Goal: Task Accomplishment & Management: Use online tool/utility

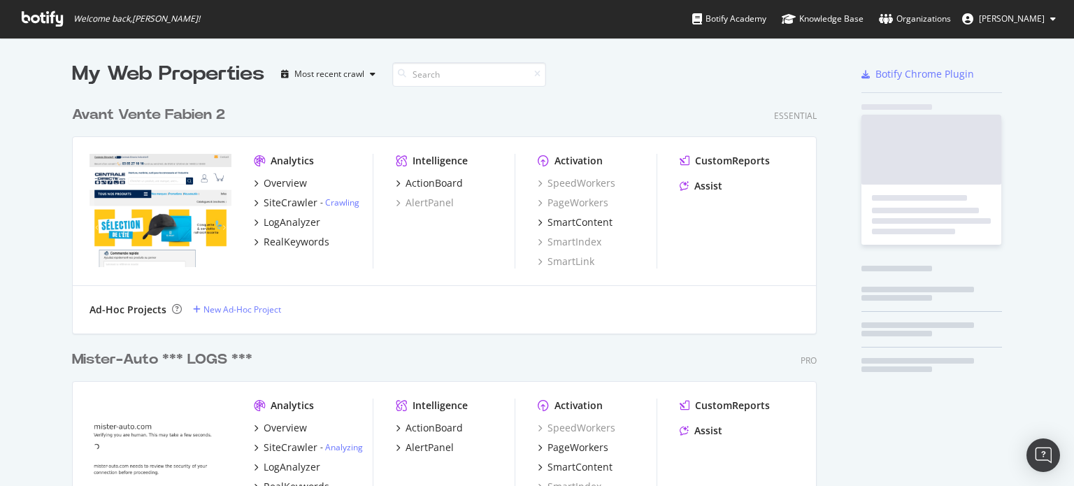
scroll to position [4898, 745]
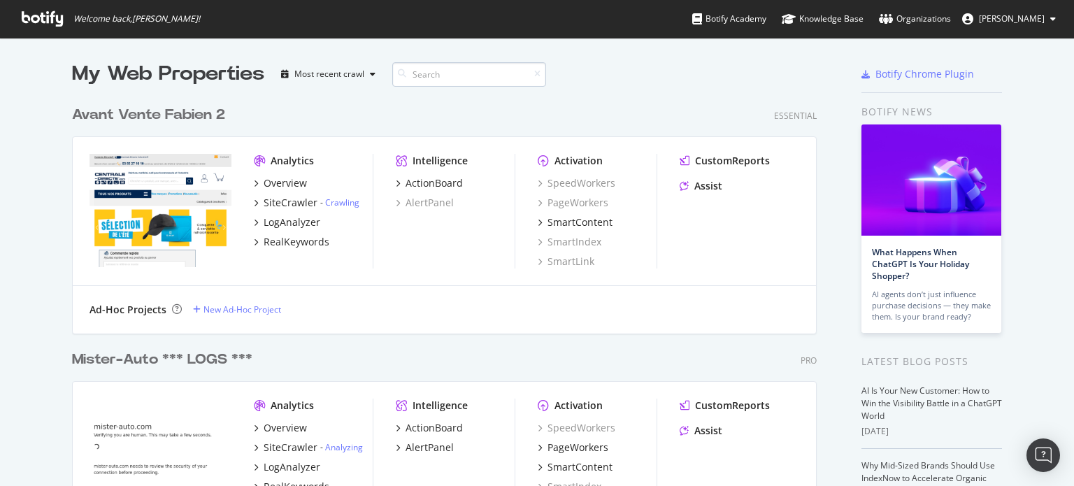
click at [434, 74] on input at bounding box center [469, 74] width 154 height 24
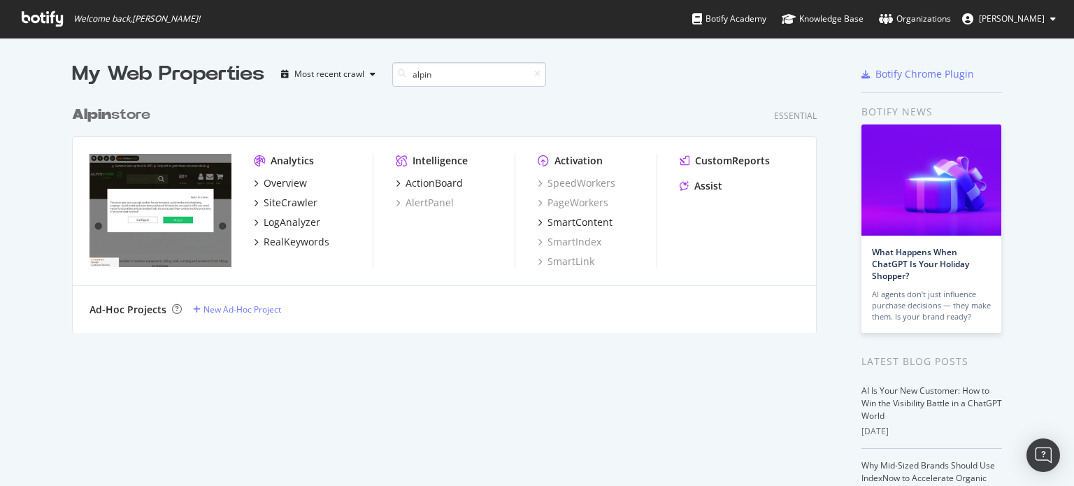
scroll to position [234, 745]
type input "alpin"
click at [277, 181] on div "Overview" at bounding box center [285, 183] width 43 height 14
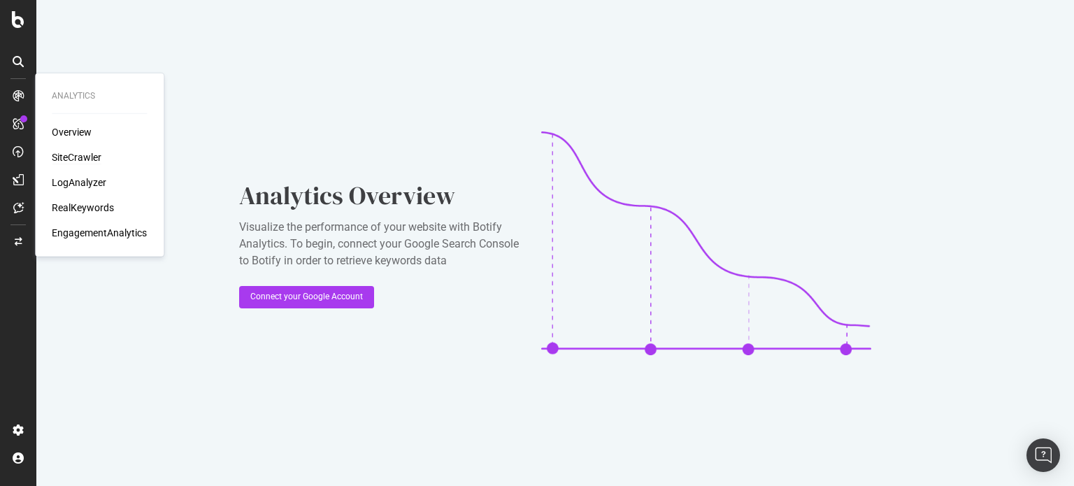
click at [65, 158] on div "SiteCrawler" at bounding box center [77, 157] width 50 height 14
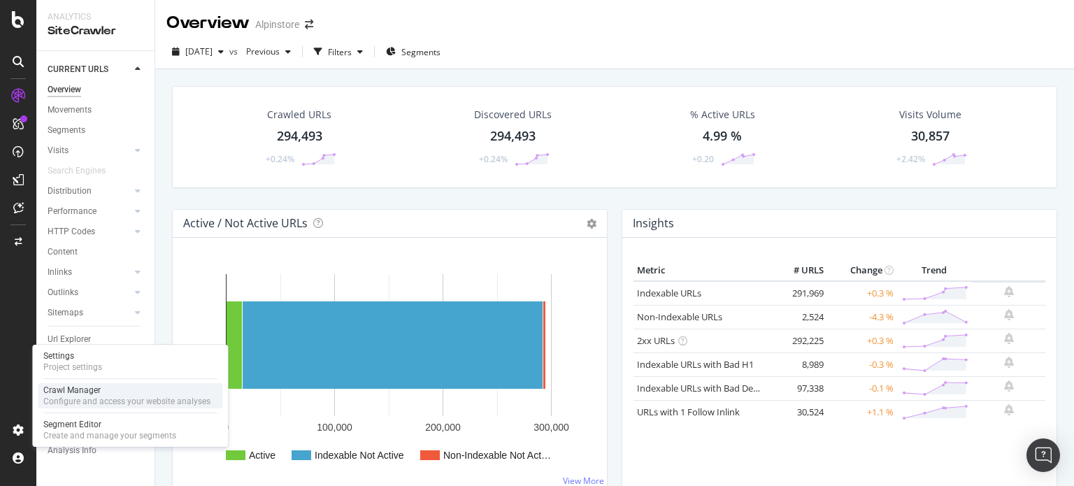
click at [92, 393] on div "Crawl Manager" at bounding box center [126, 390] width 167 height 11
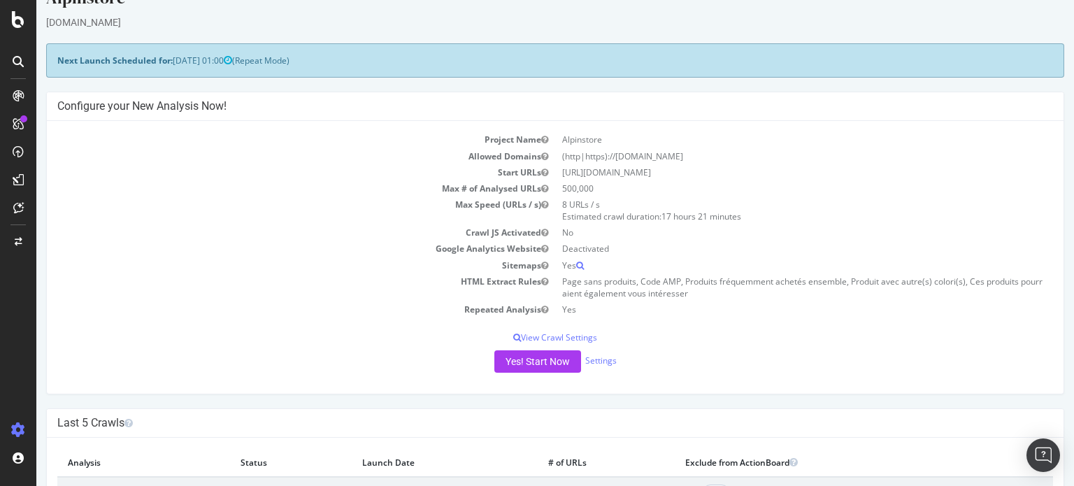
scroll to position [210, 0]
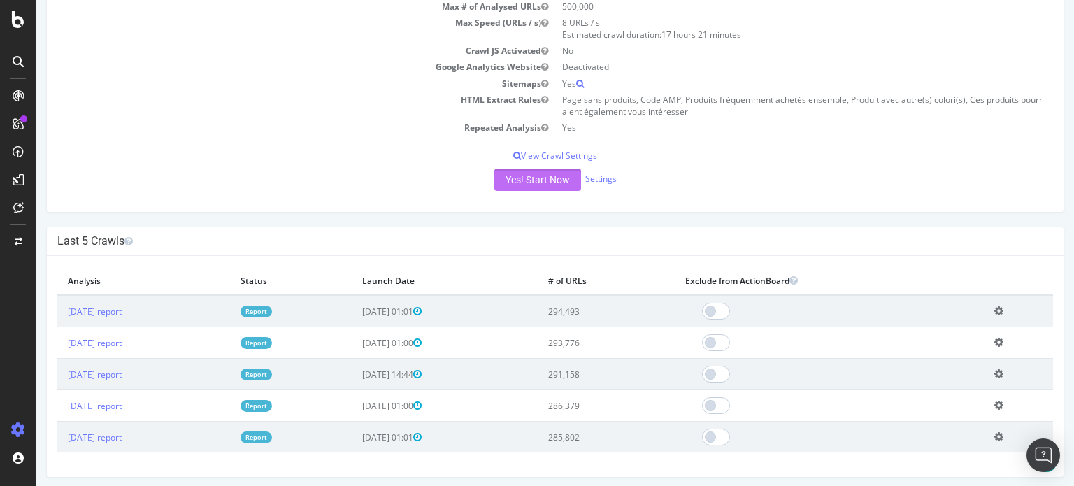
click at [517, 178] on button "Yes! Start Now" at bounding box center [537, 180] width 87 height 22
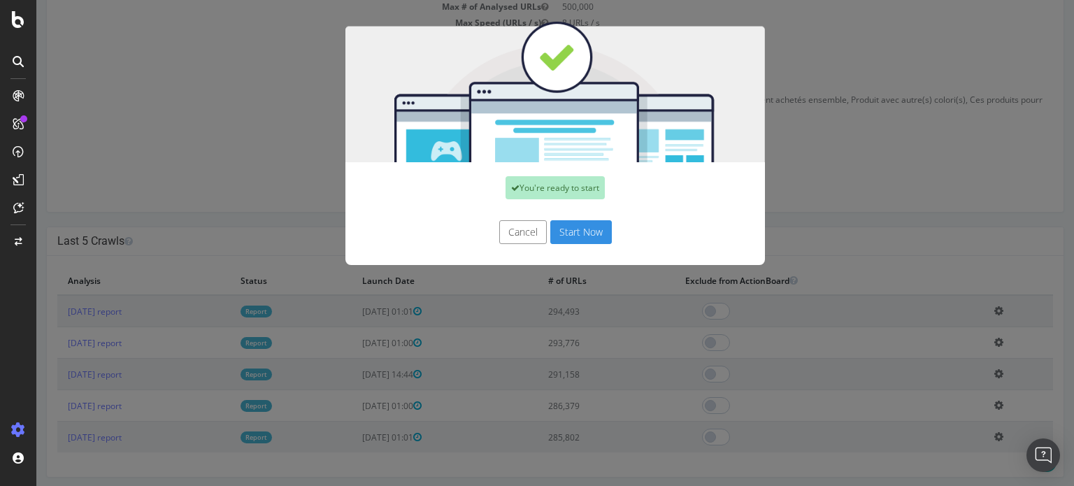
click at [579, 231] on button "Start Now" at bounding box center [581, 232] width 62 height 24
